Goal: Task Accomplishment & Management: Manage account settings

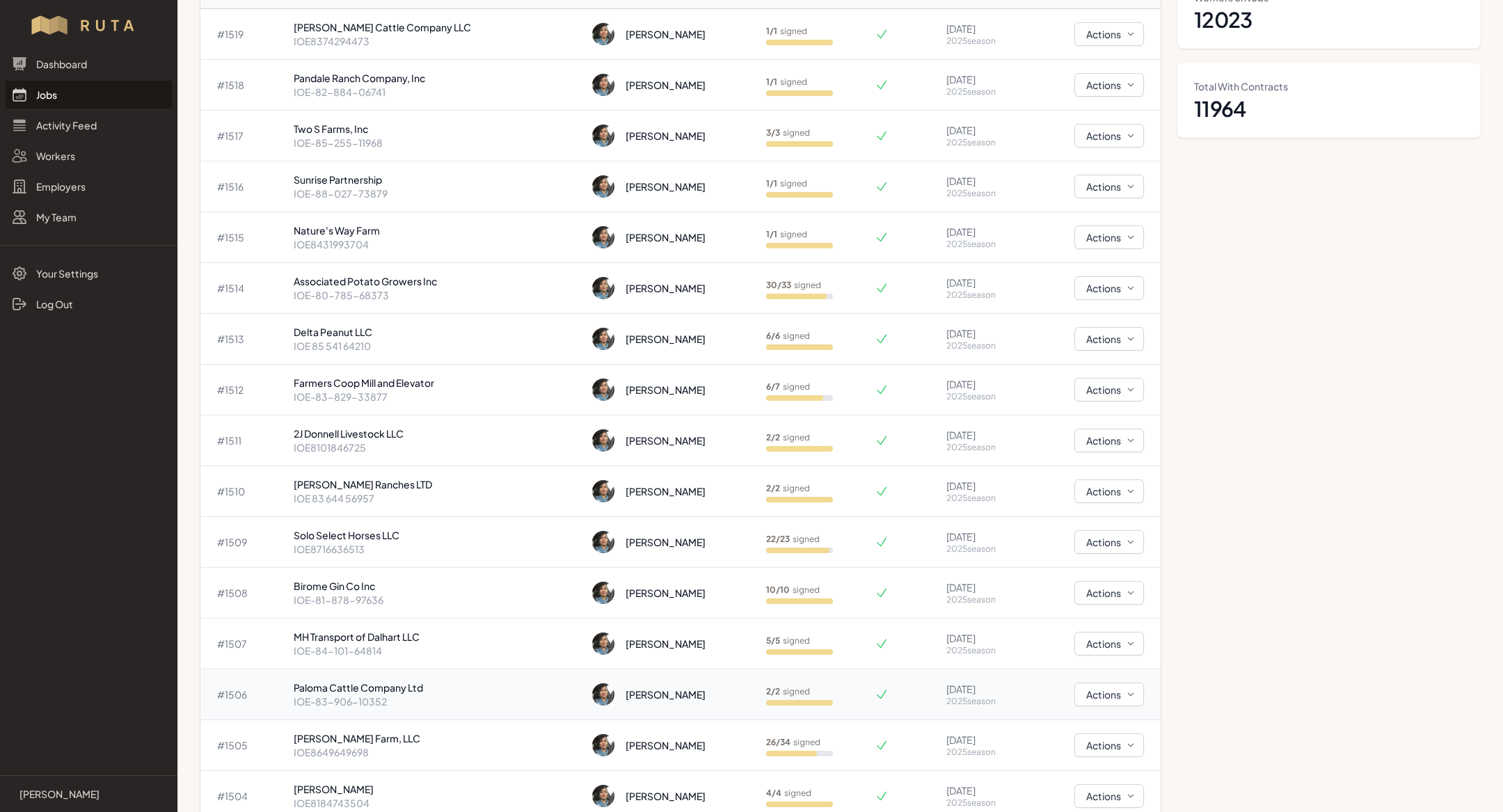
scroll to position [135, 0]
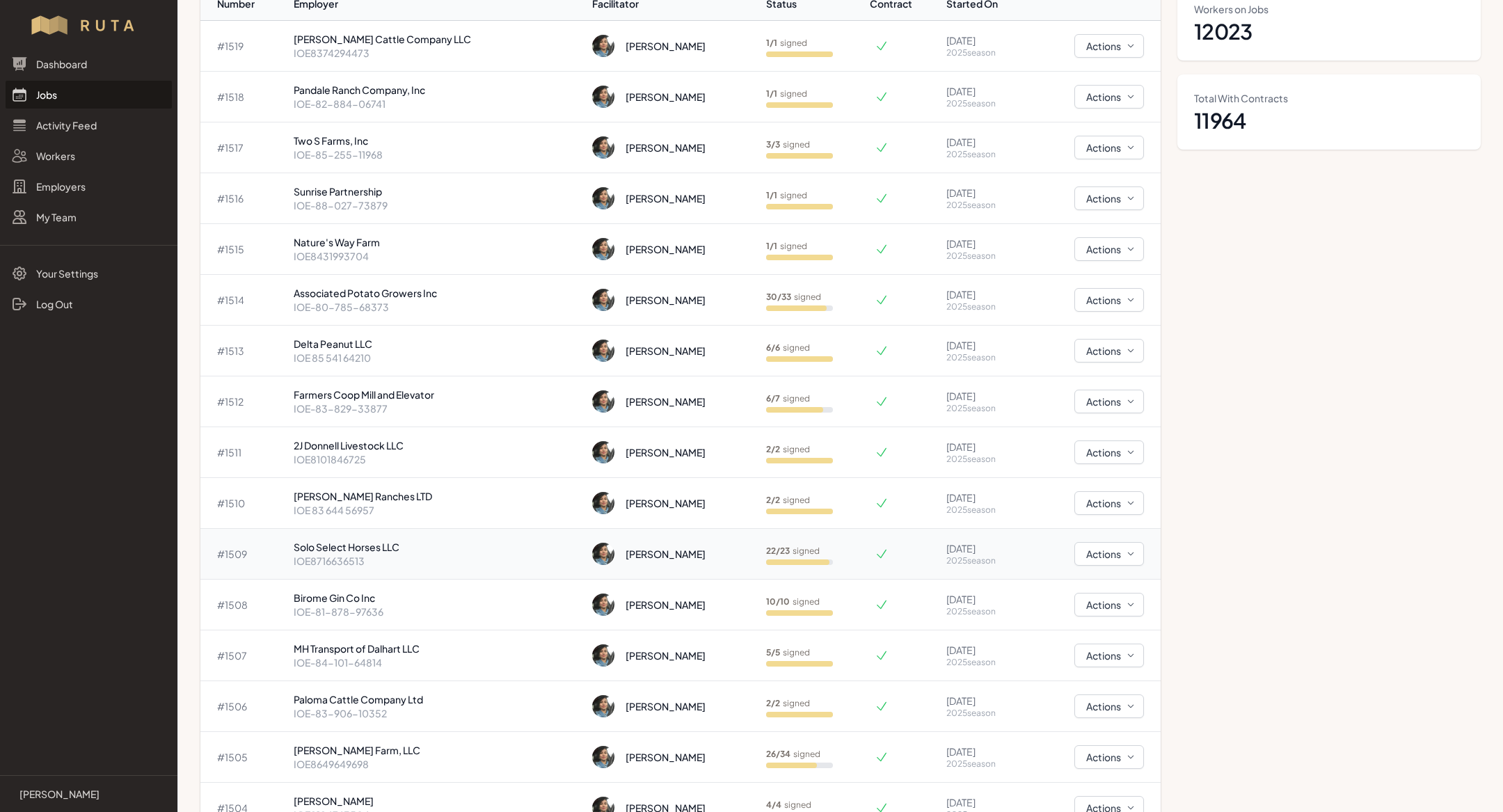
click at [377, 546] on p "Solo Select Horses LLC" at bounding box center [437, 547] width 287 height 14
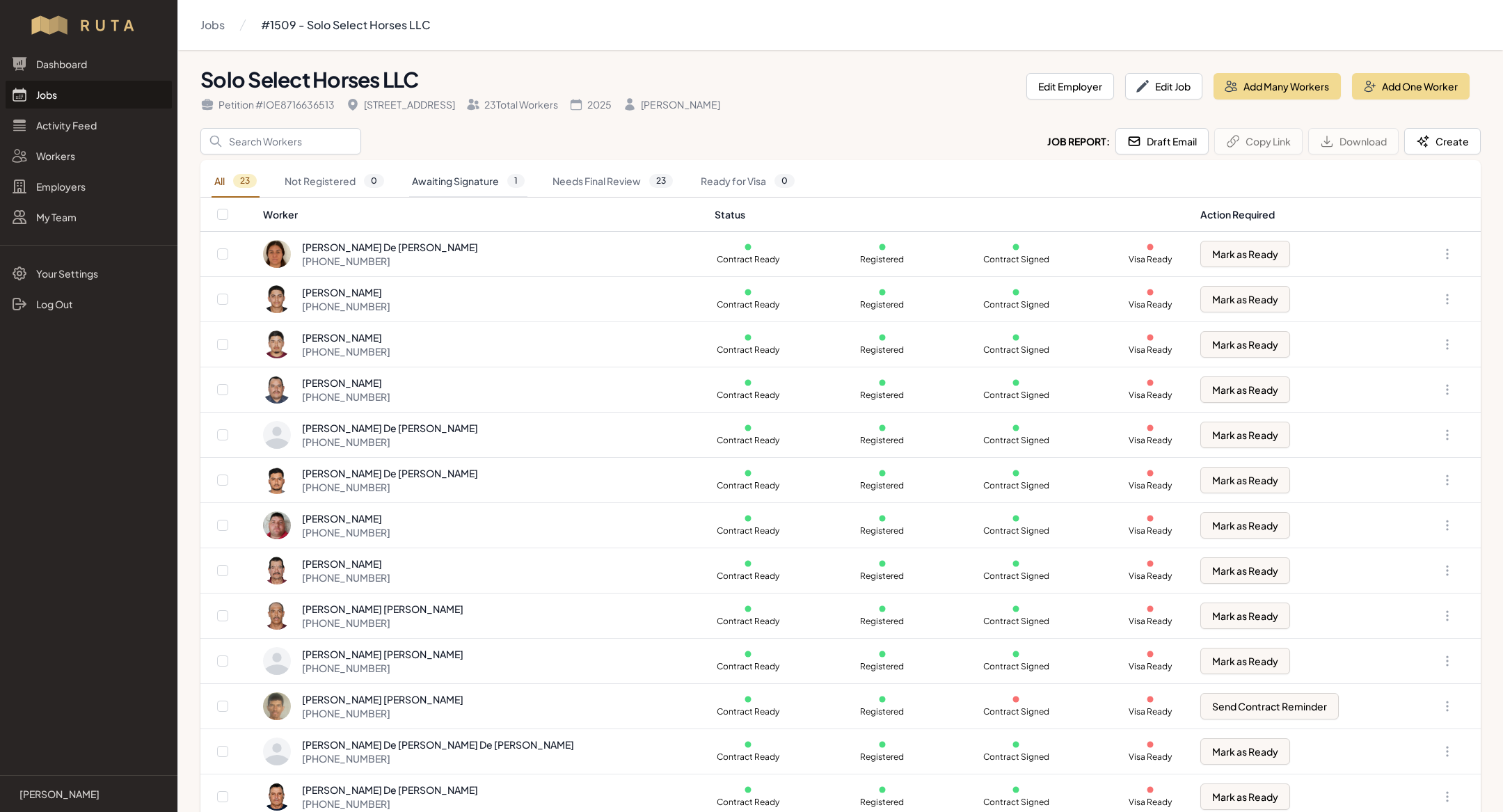
click at [510, 168] on link "Awaiting Signature 1" at bounding box center [468, 181] width 118 height 32
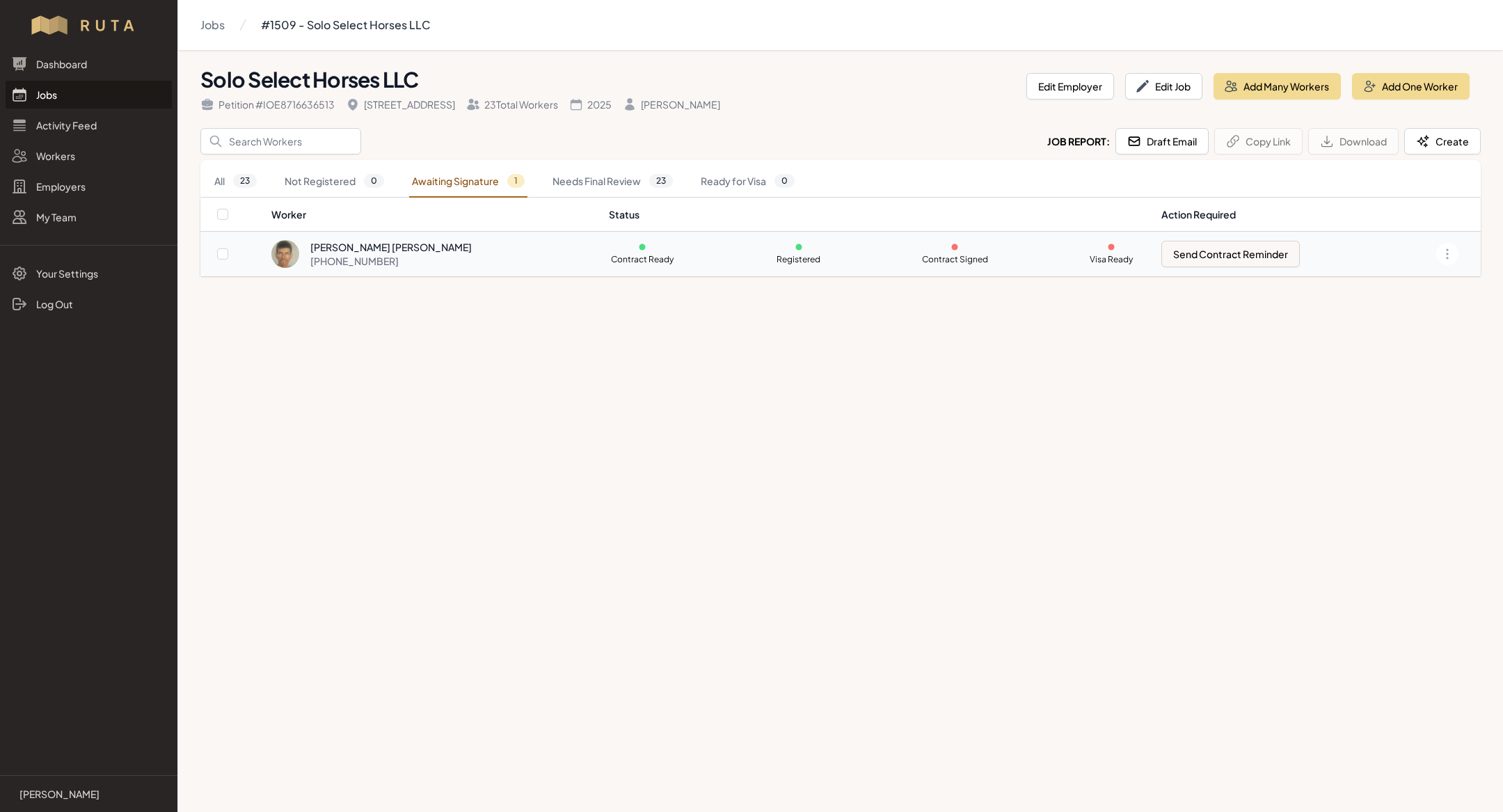
click at [468, 259] on div "[PERSON_NAME] [PERSON_NAME] [PHONE_NUMBER]" at bounding box center [432, 254] width 321 height 27
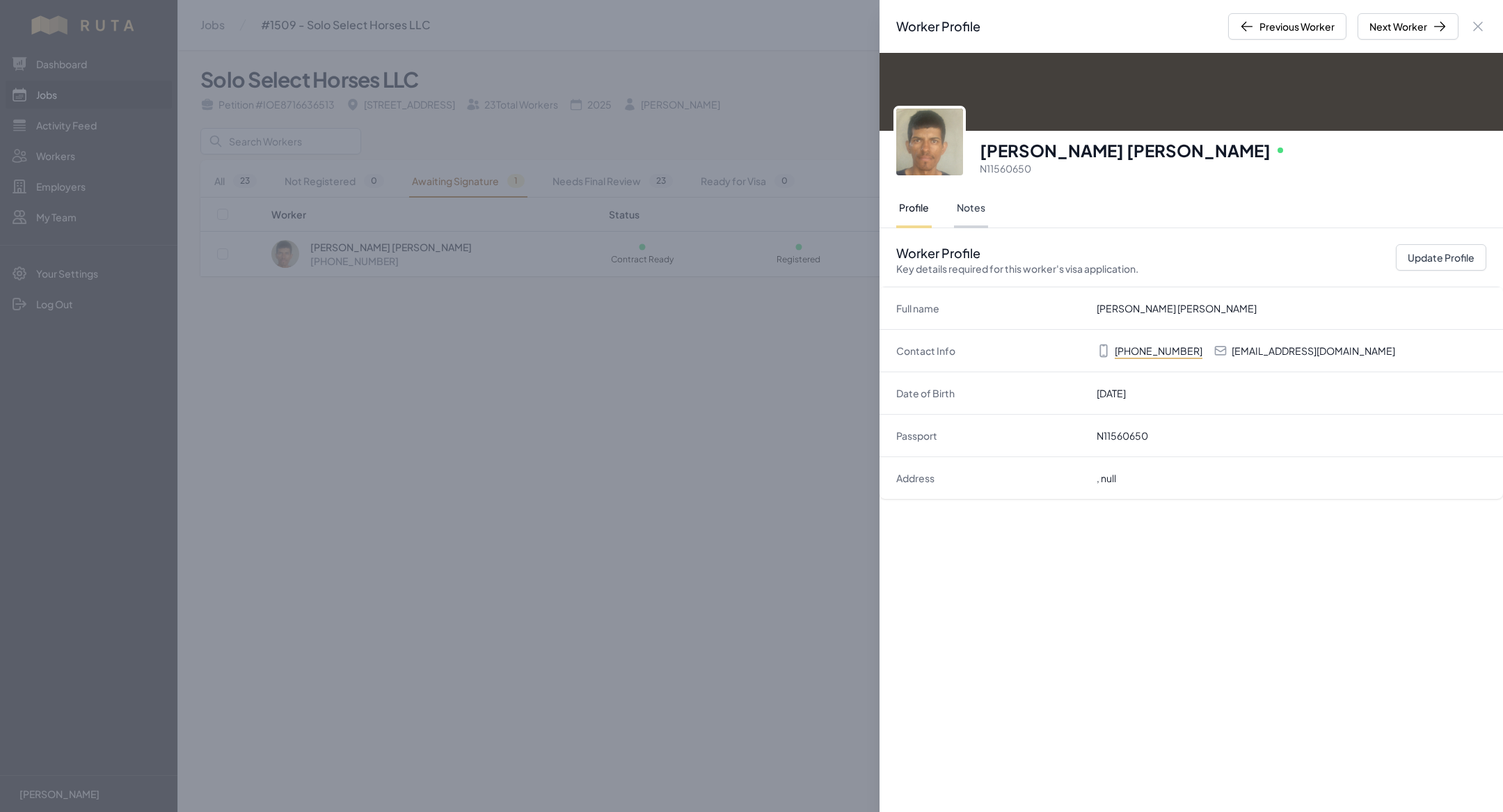
click at [963, 224] on button "Notes" at bounding box center [971, 208] width 34 height 39
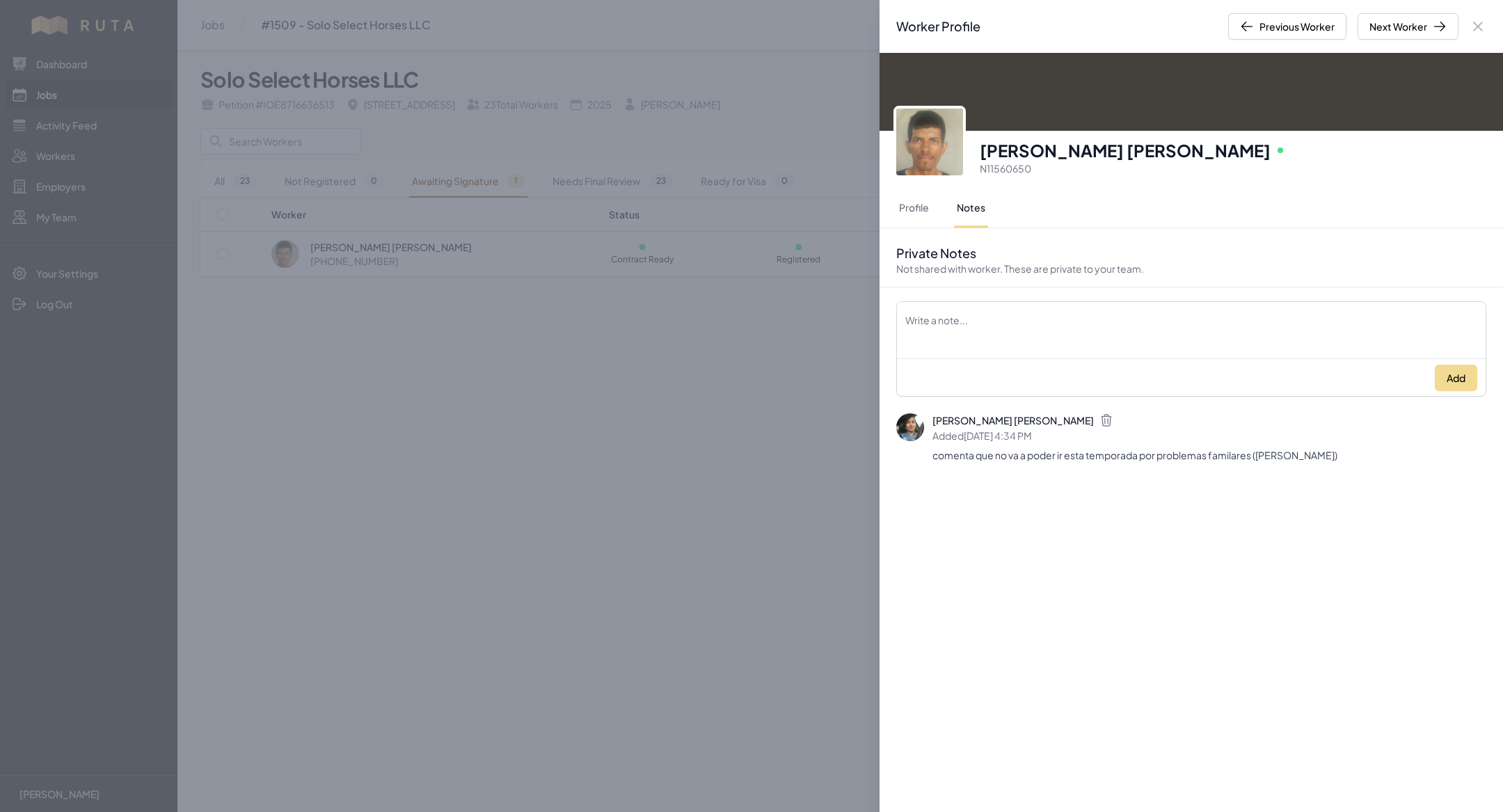
click at [611, 485] on div "Worker Profile Previous Worker Next Worker Close panel [PERSON_NAME] [PERSON_NA…" at bounding box center [752, 406] width 1503 height 812
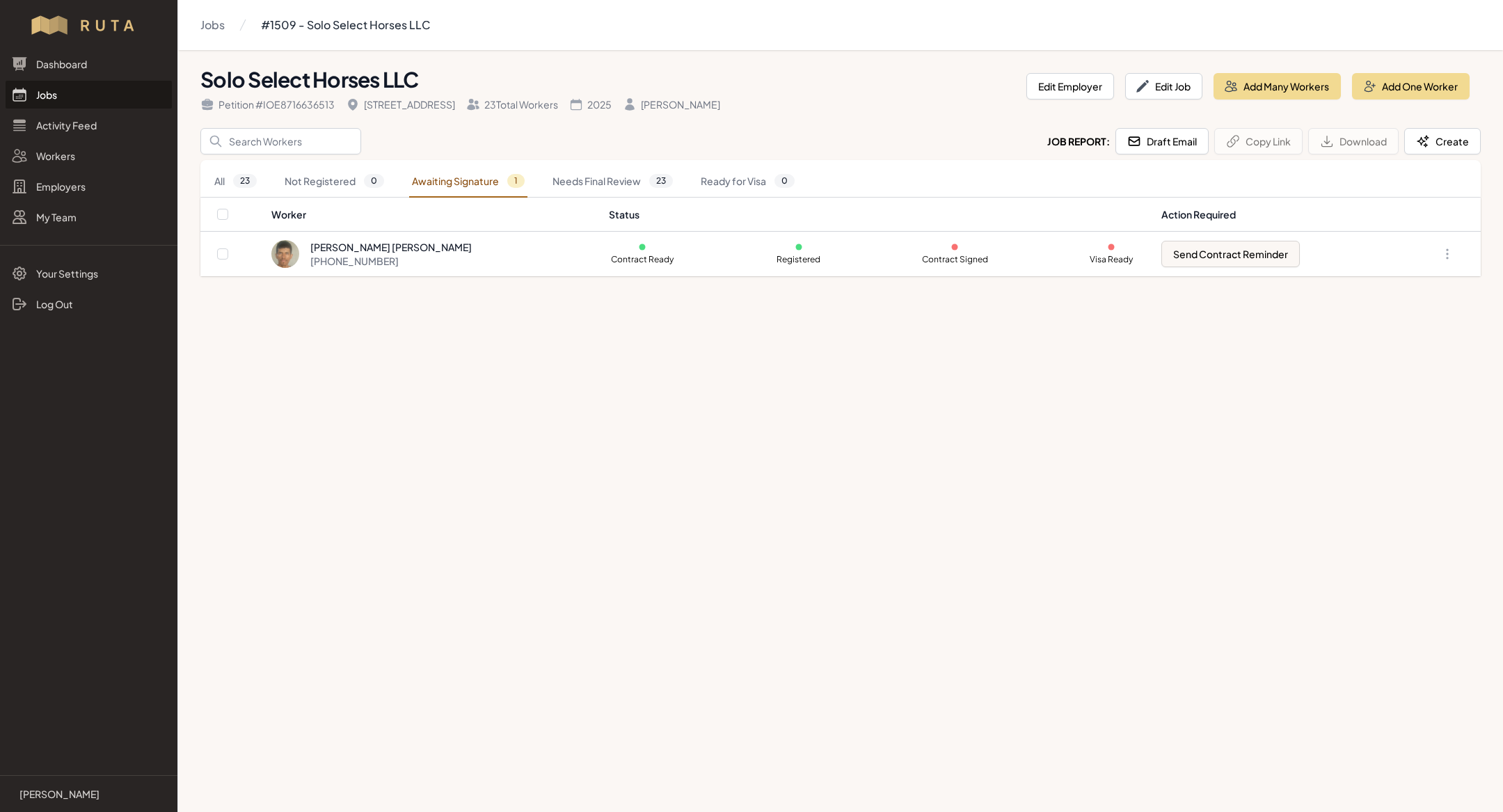
click at [48, 93] on link "Jobs" at bounding box center [88, 94] width 166 height 27
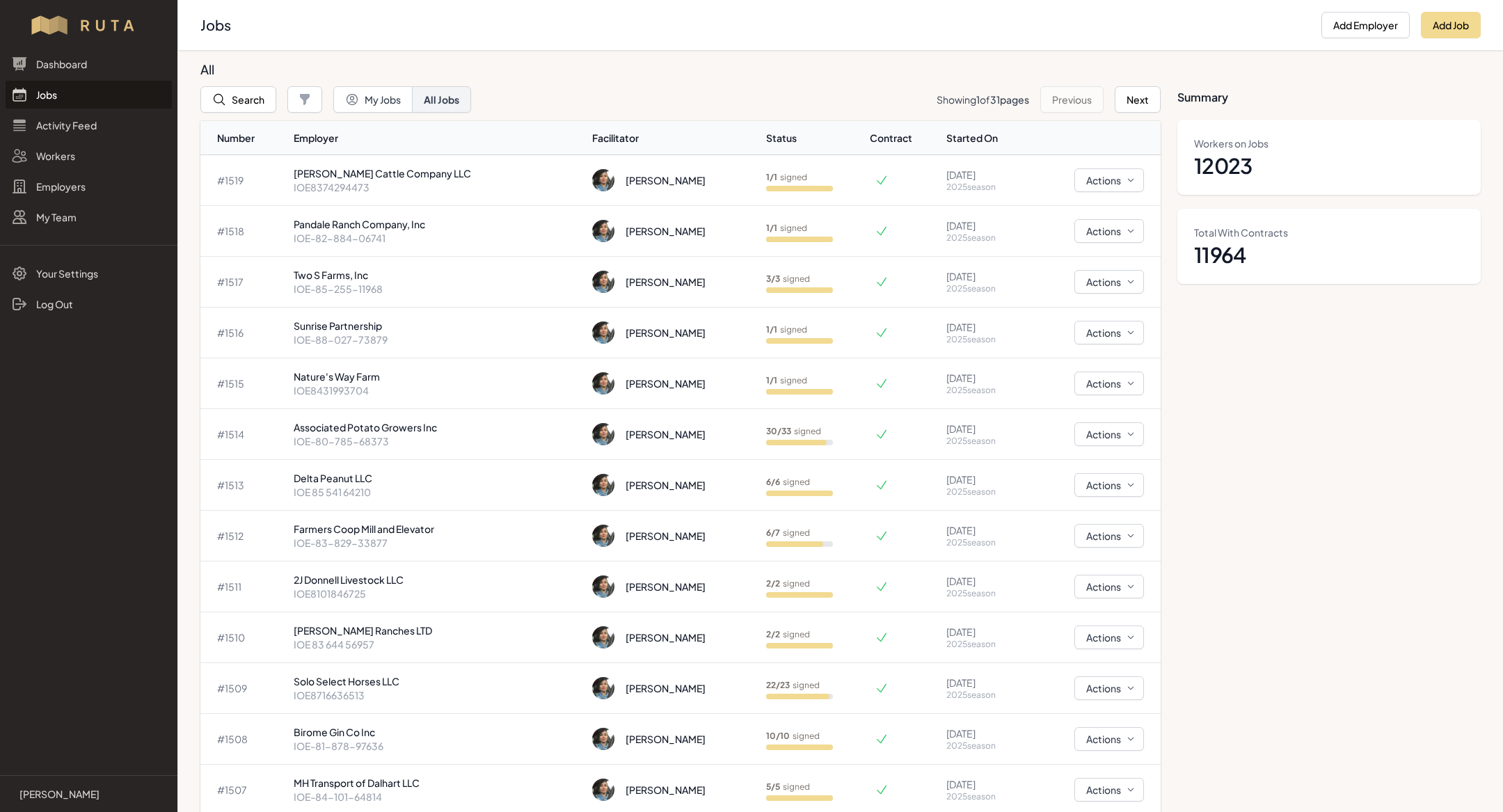
click at [75, 101] on link "Jobs" at bounding box center [88, 94] width 166 height 27
